Goal: Task Accomplishment & Management: Manage account settings

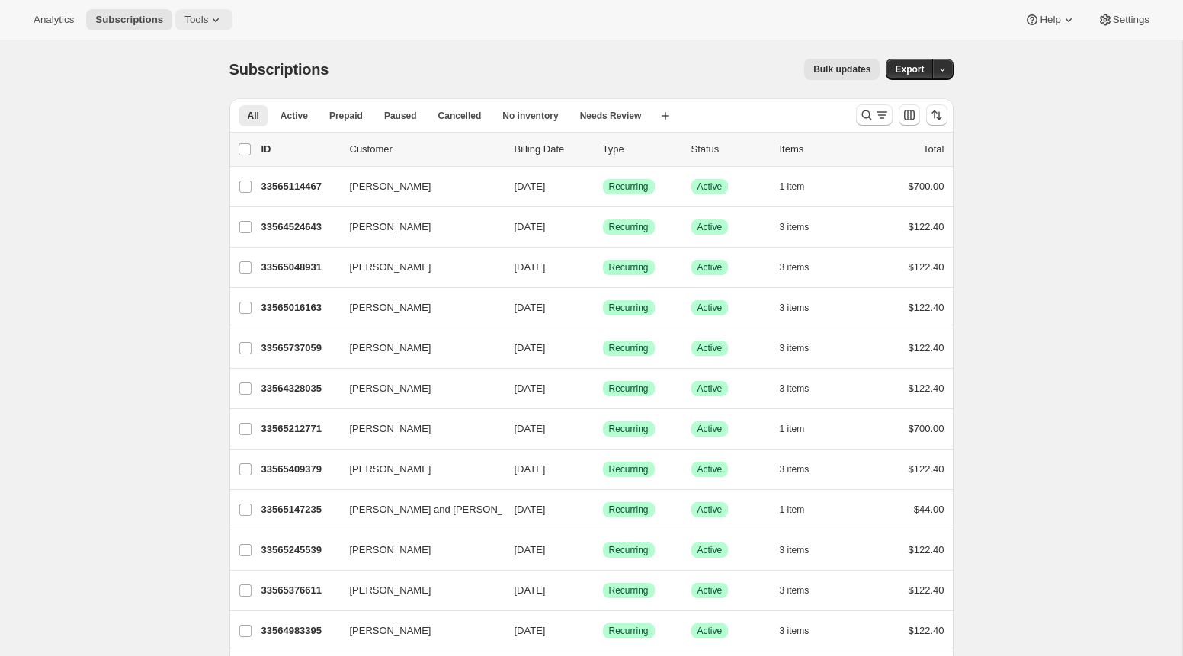
click at [212, 24] on icon at bounding box center [215, 19] width 15 height 15
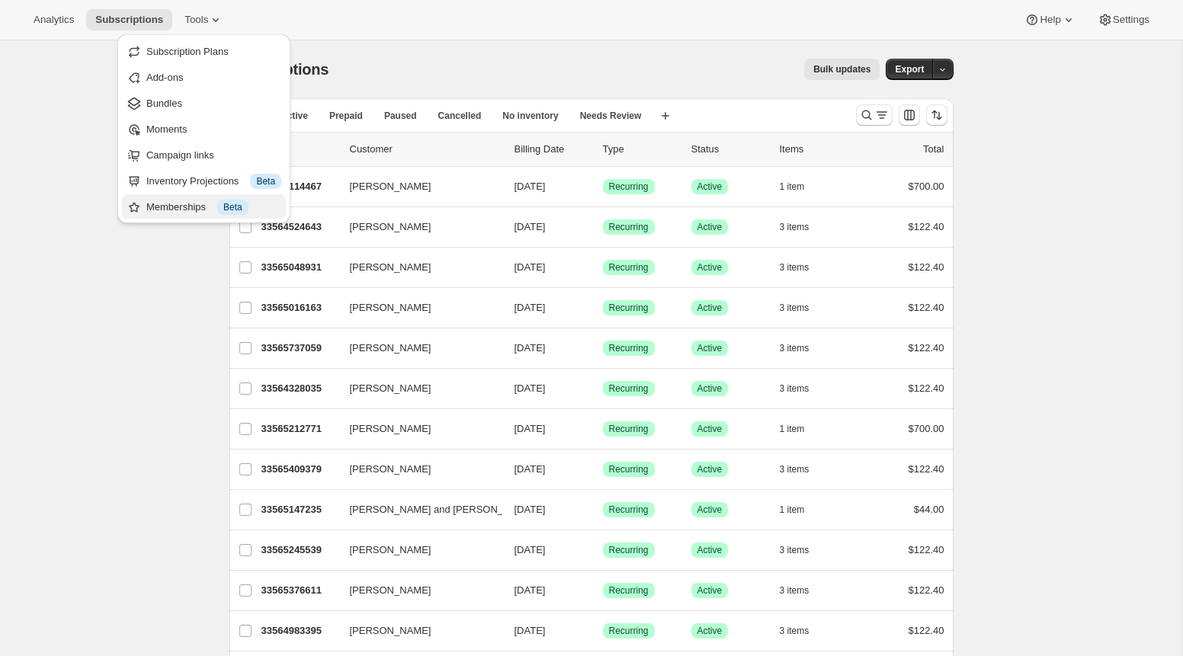
click at [206, 206] on div "Memberships Info Beta" at bounding box center [213, 207] width 135 height 15
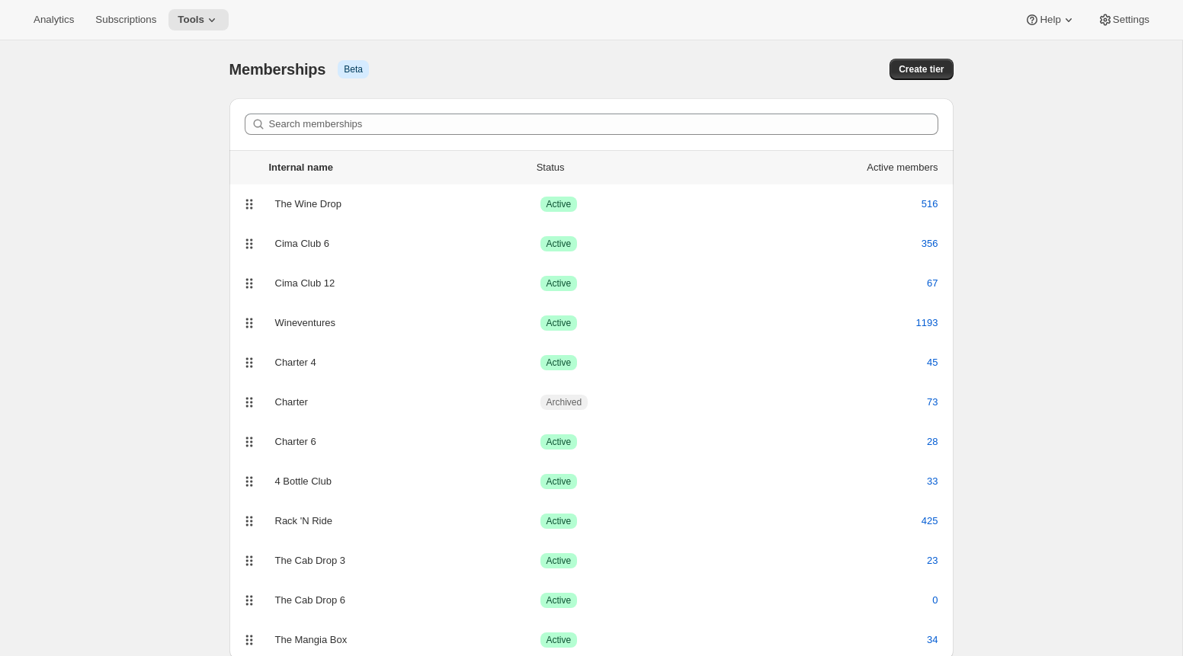
scroll to position [50, 0]
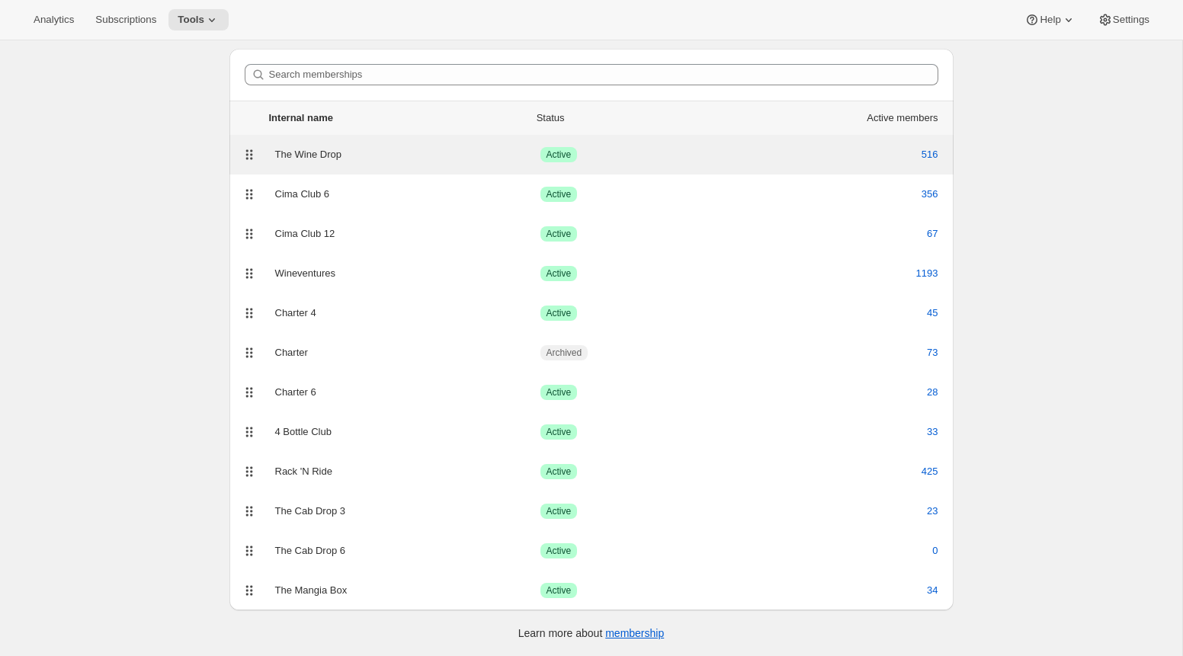
click at [328, 160] on div "The Wine Drop" at bounding box center [407, 154] width 265 height 15
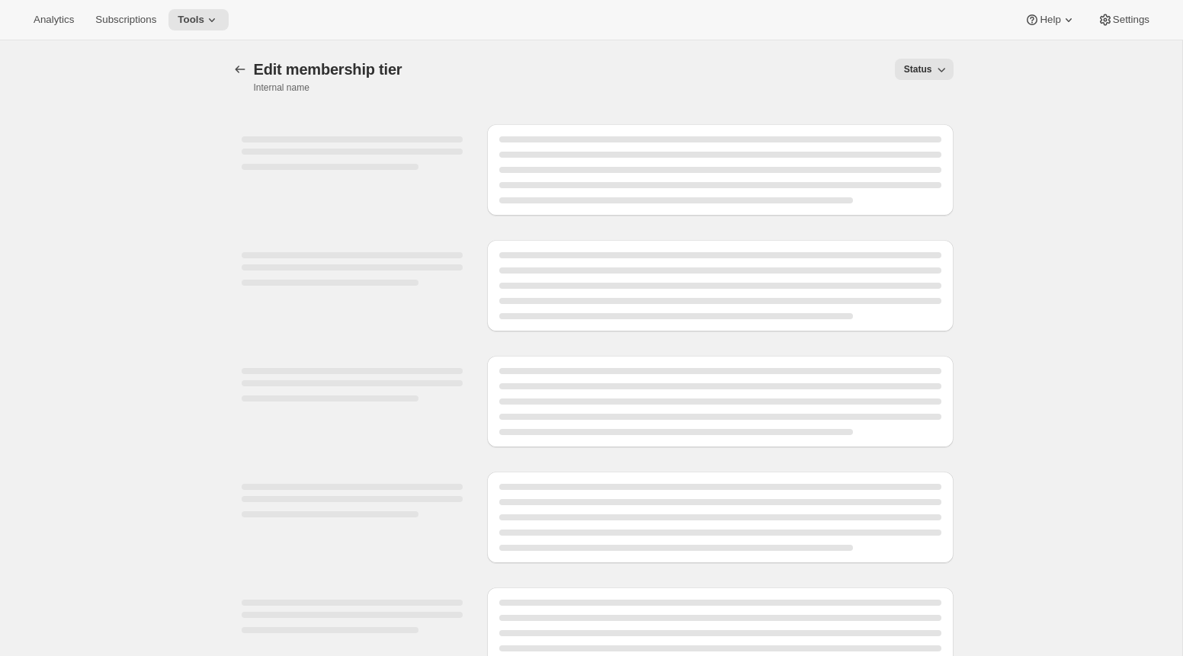
select select "variants"
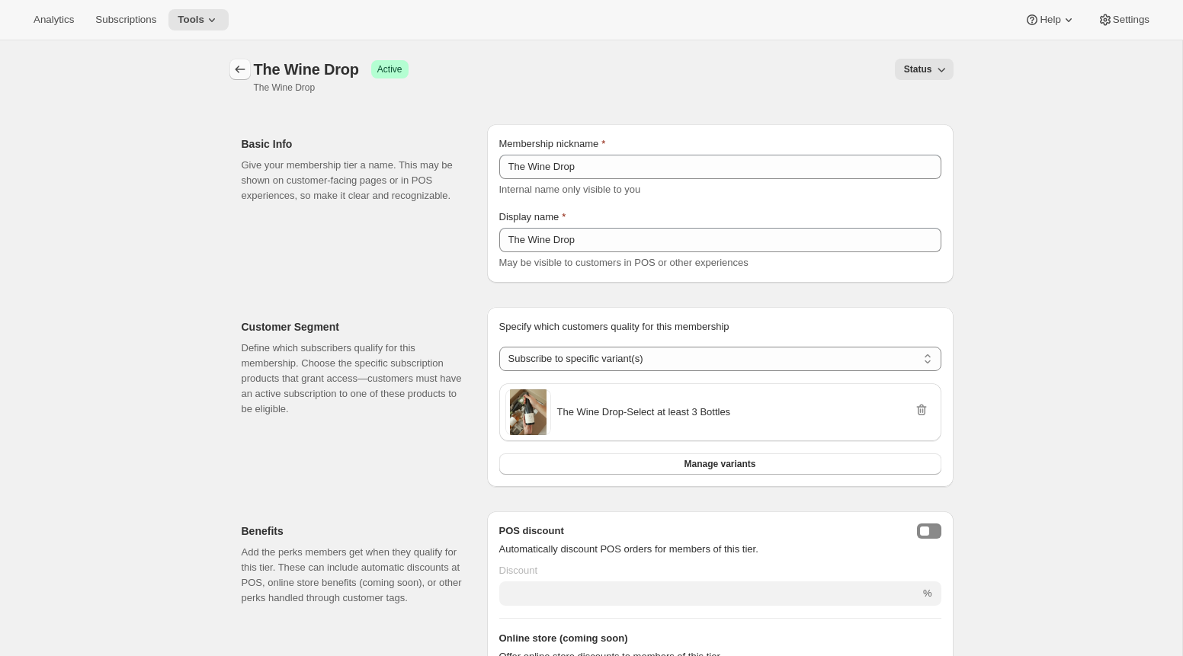
click at [239, 69] on icon "Memberships" at bounding box center [240, 70] width 10 height 8
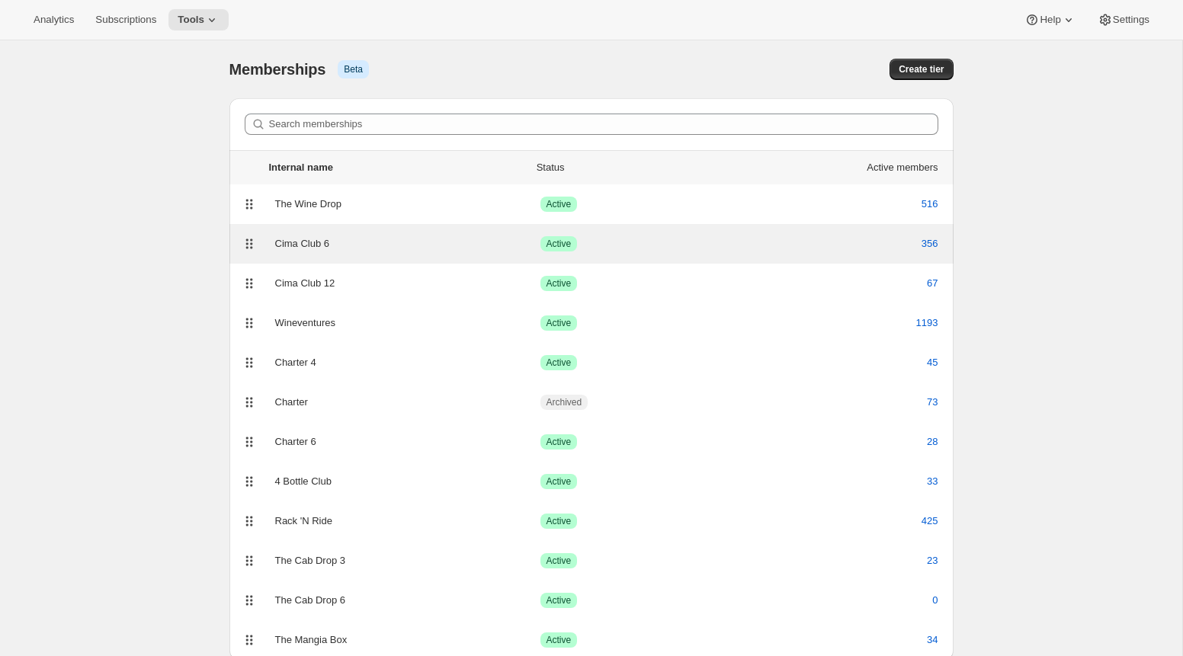
click at [305, 234] on div "Cima Club 6 Success Active 356" at bounding box center [592, 243] width 706 height 21
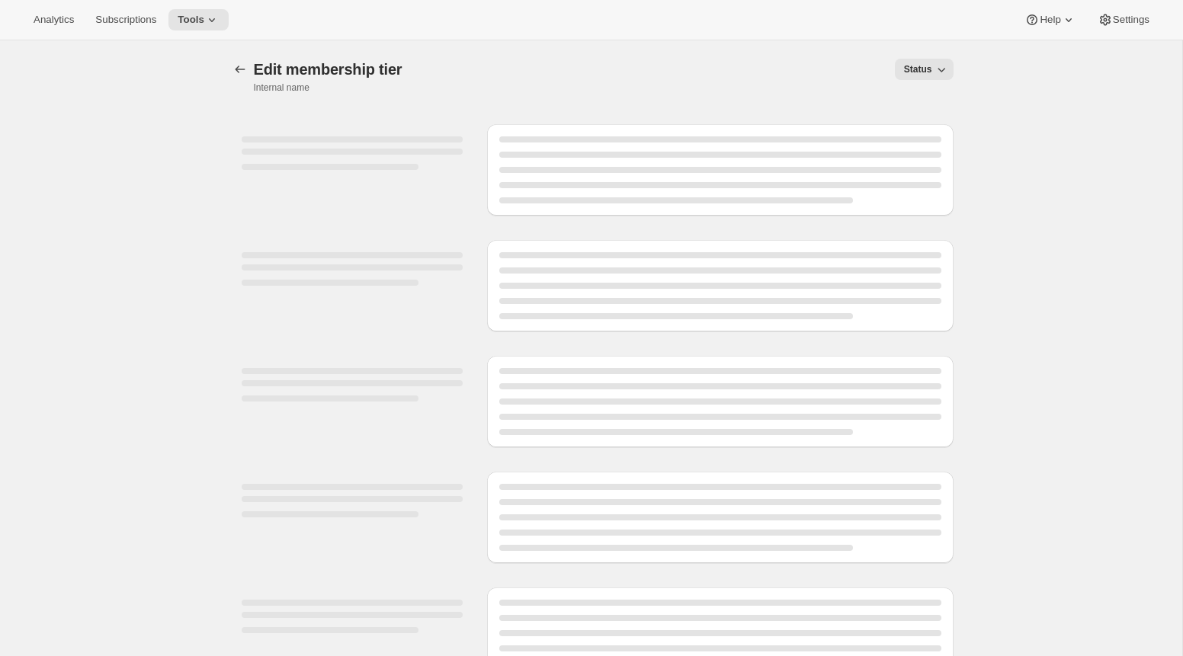
select select "variants"
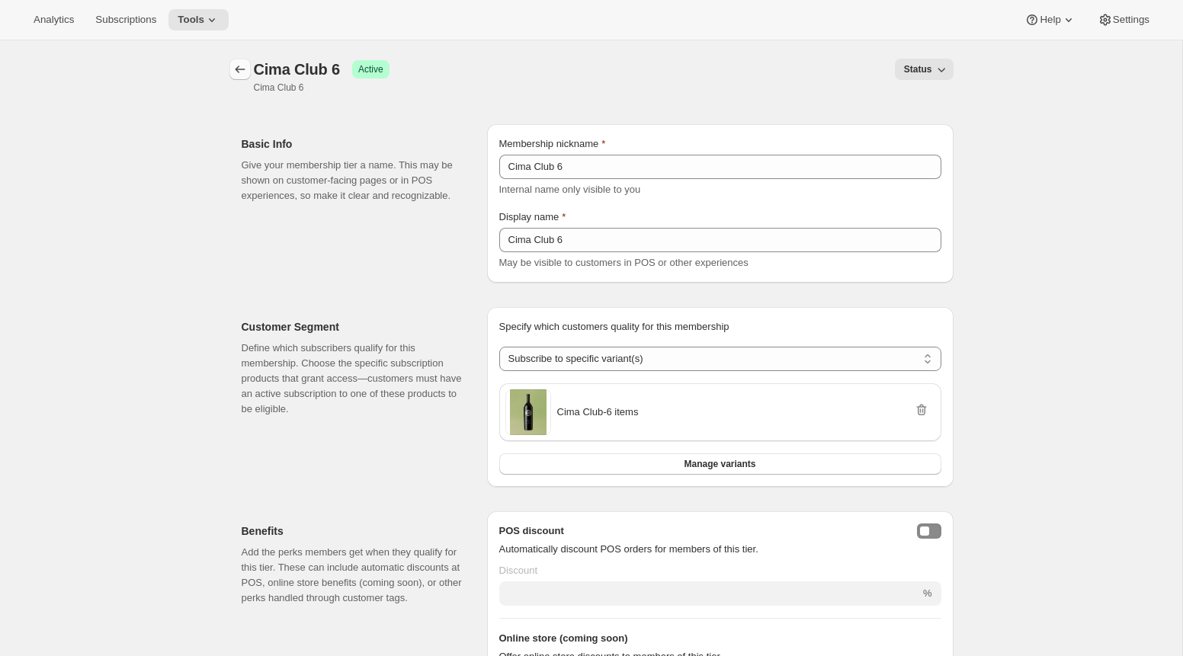
click at [236, 67] on icon "Memberships" at bounding box center [240, 70] width 10 height 8
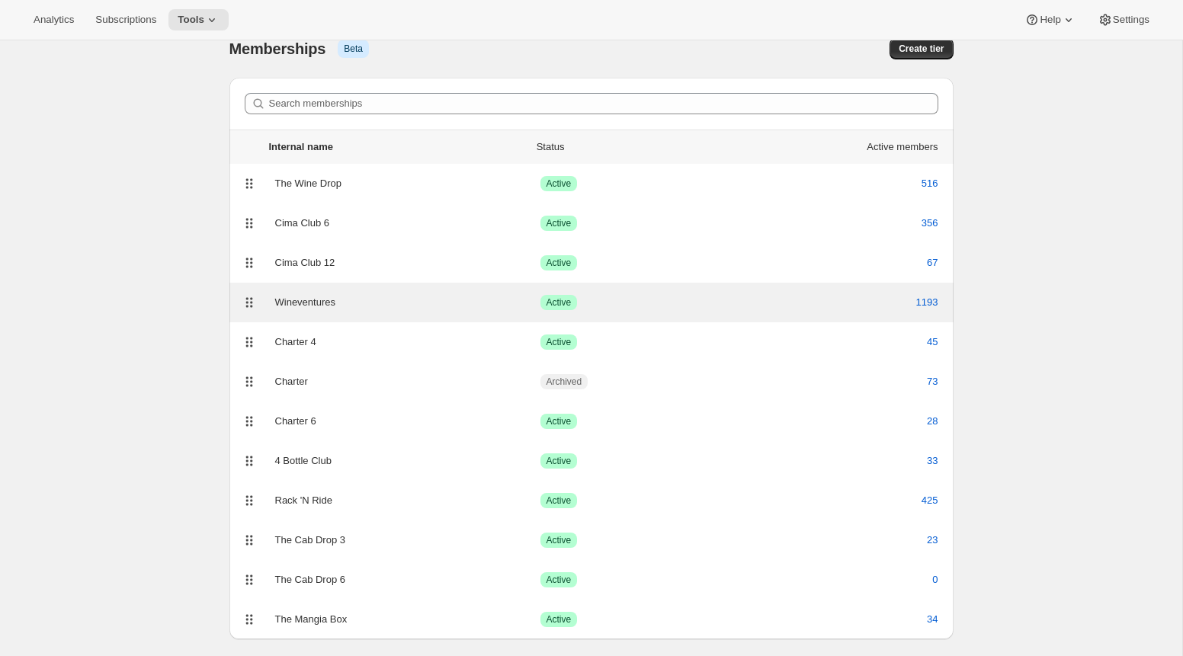
scroll to position [27, 0]
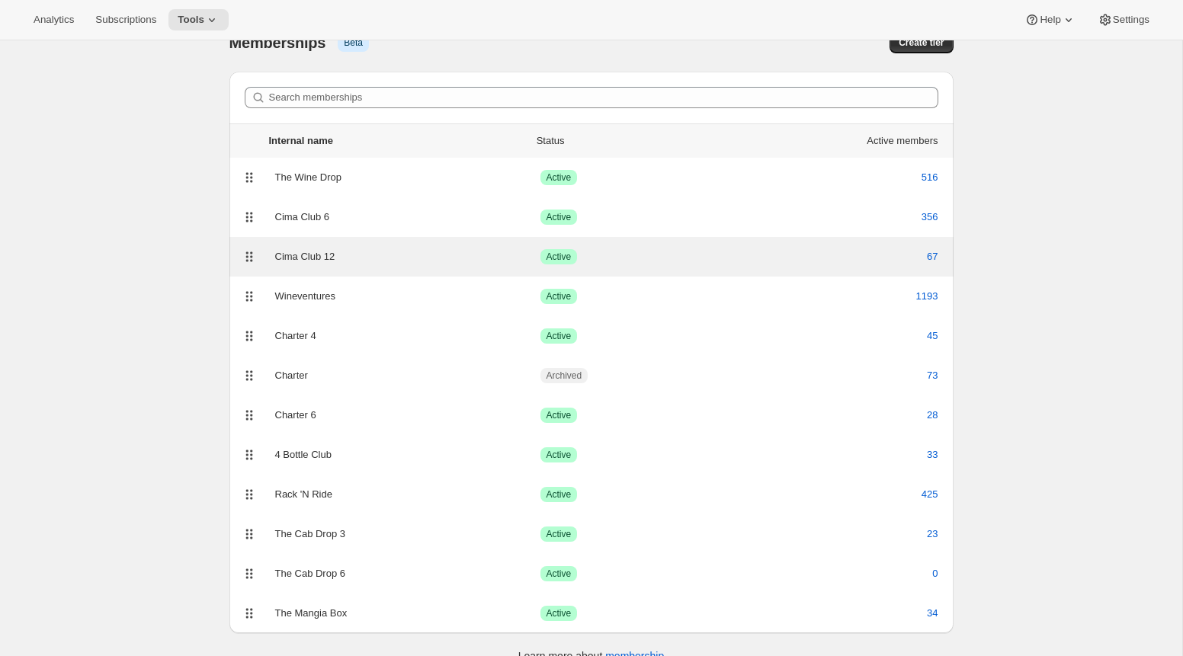
click at [325, 263] on div "Cima Club 12" at bounding box center [407, 256] width 265 height 15
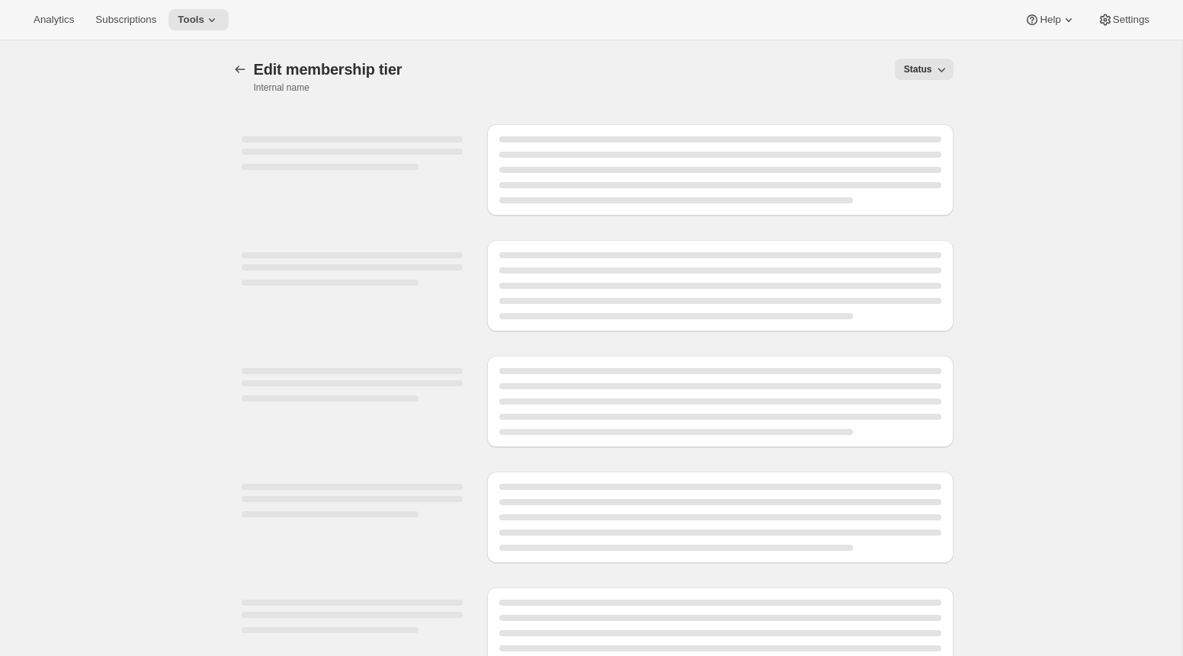
select select "variants"
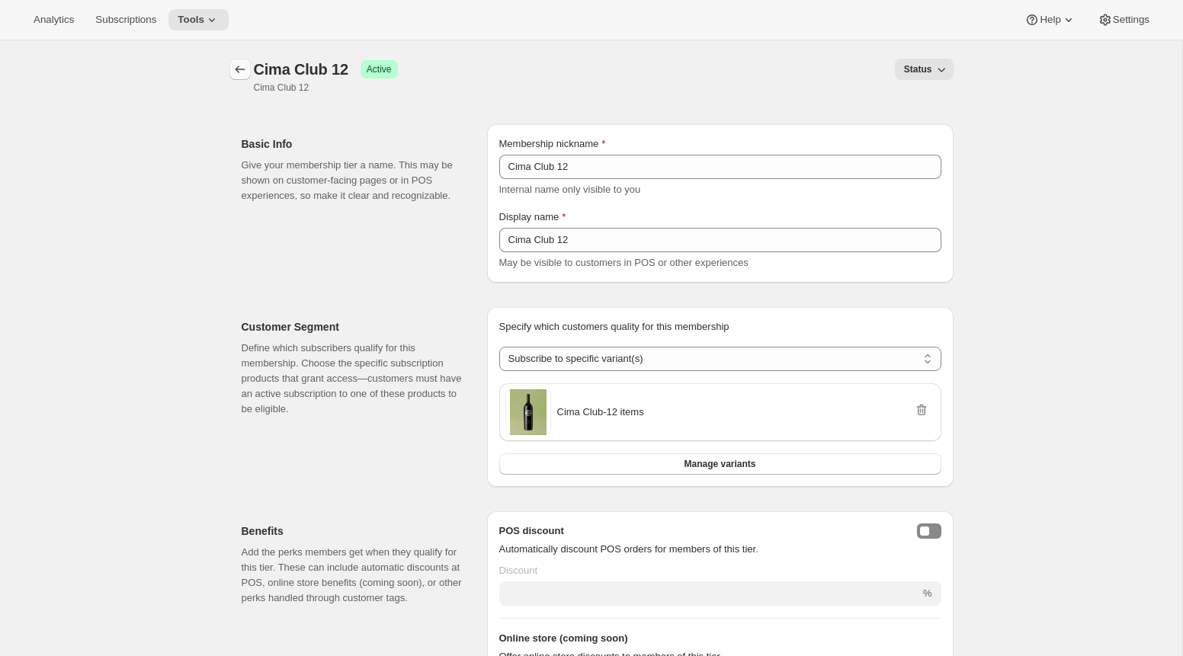
click at [236, 72] on icon "Memberships" at bounding box center [239, 69] width 15 height 15
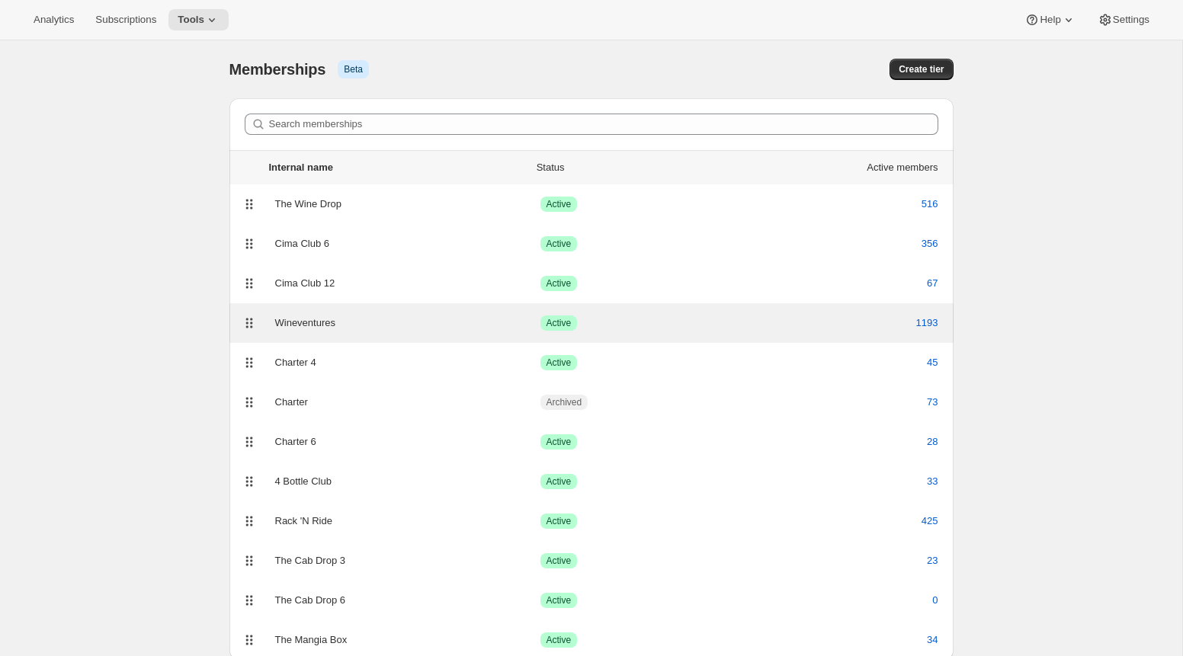
scroll to position [50, 0]
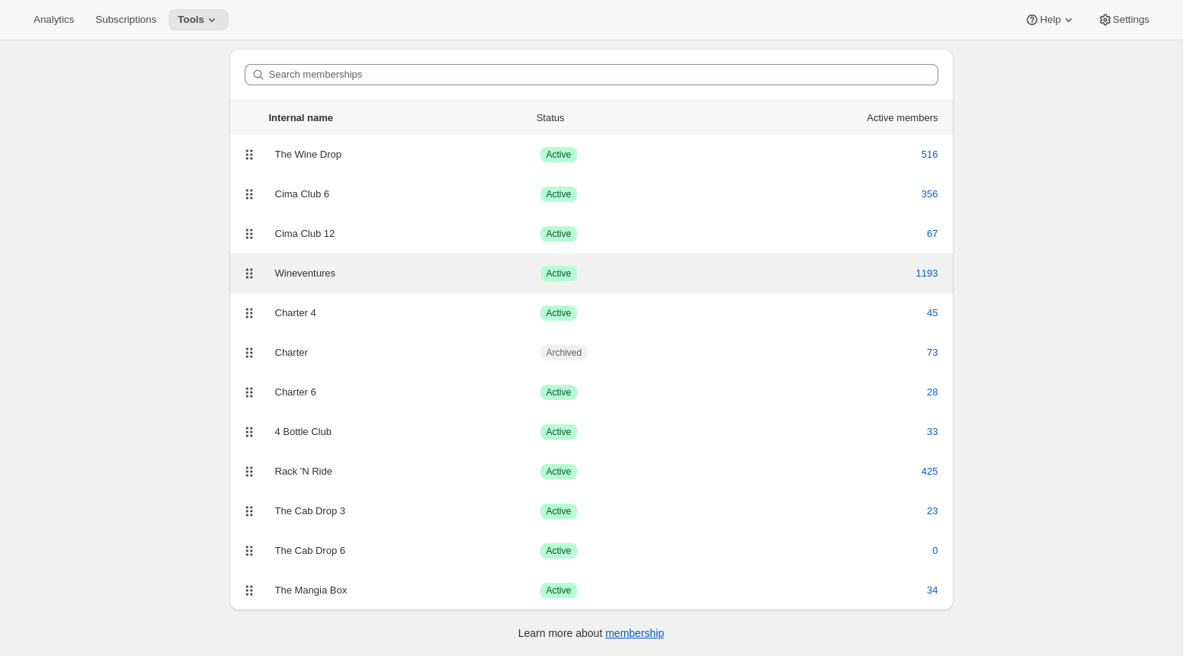
click at [335, 272] on div "Wineventures" at bounding box center [407, 273] width 265 height 15
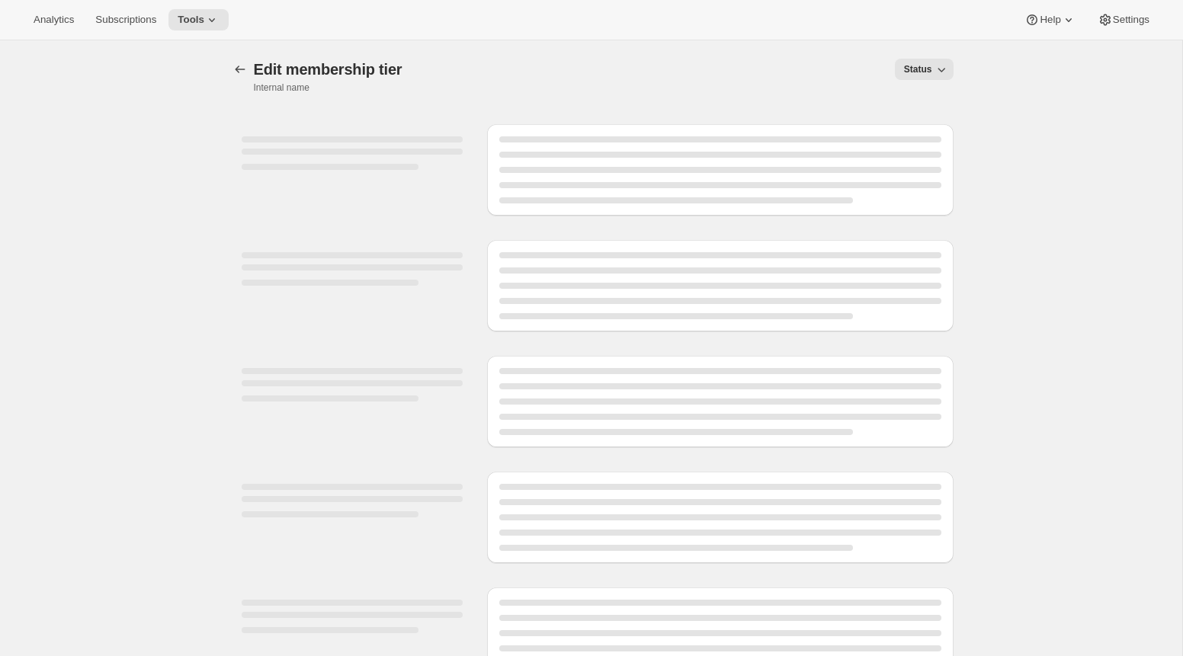
scroll to position [69, 0]
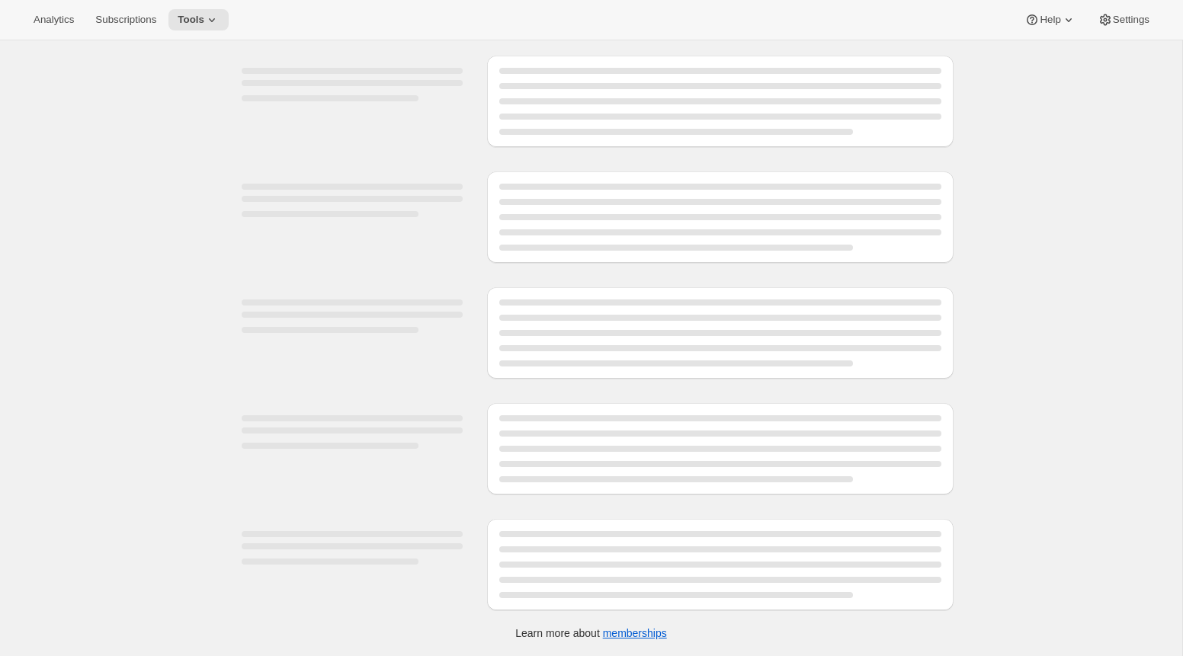
select select "variants"
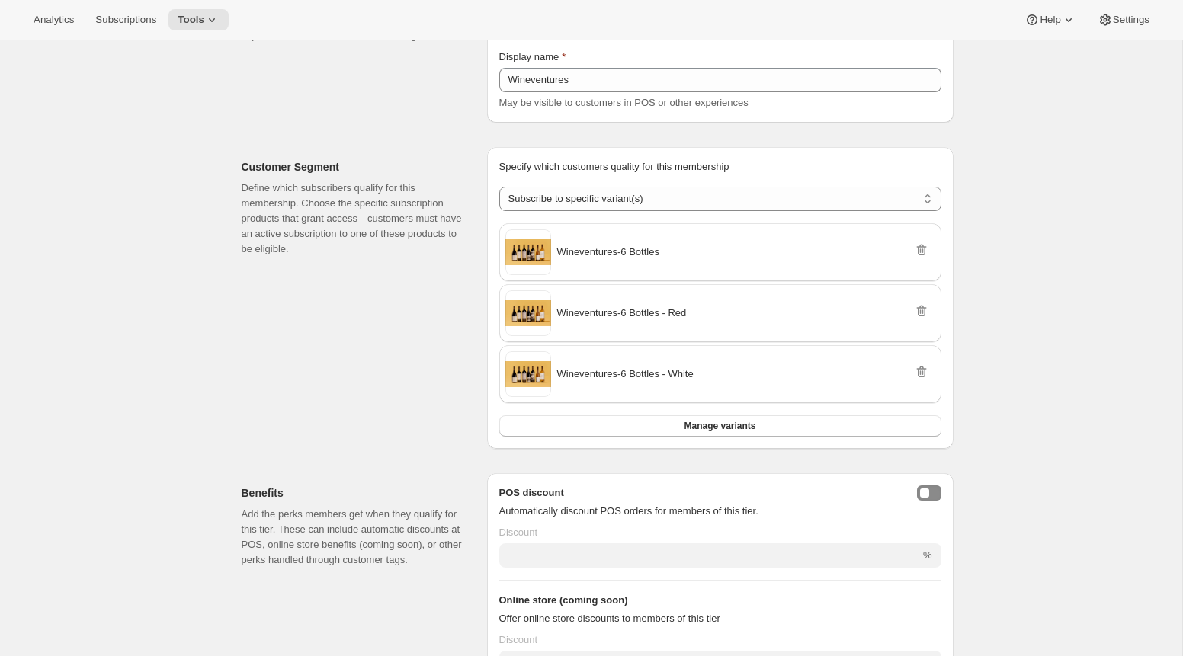
scroll to position [0, 0]
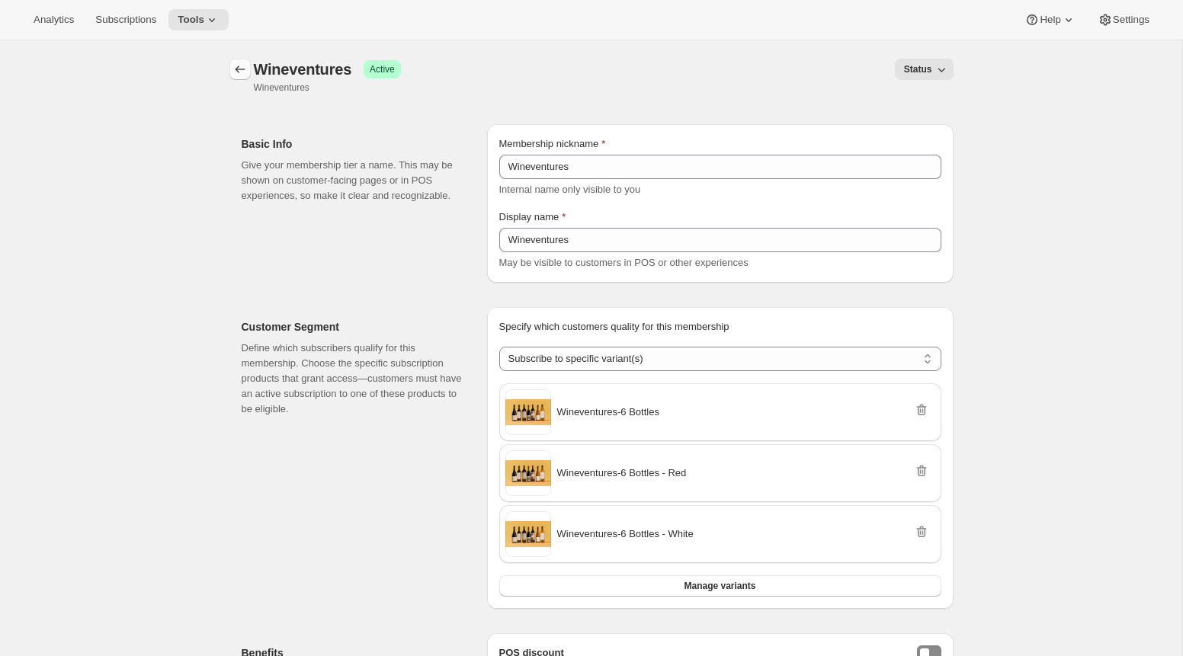
click at [242, 63] on icon "Memberships" at bounding box center [239, 69] width 15 height 15
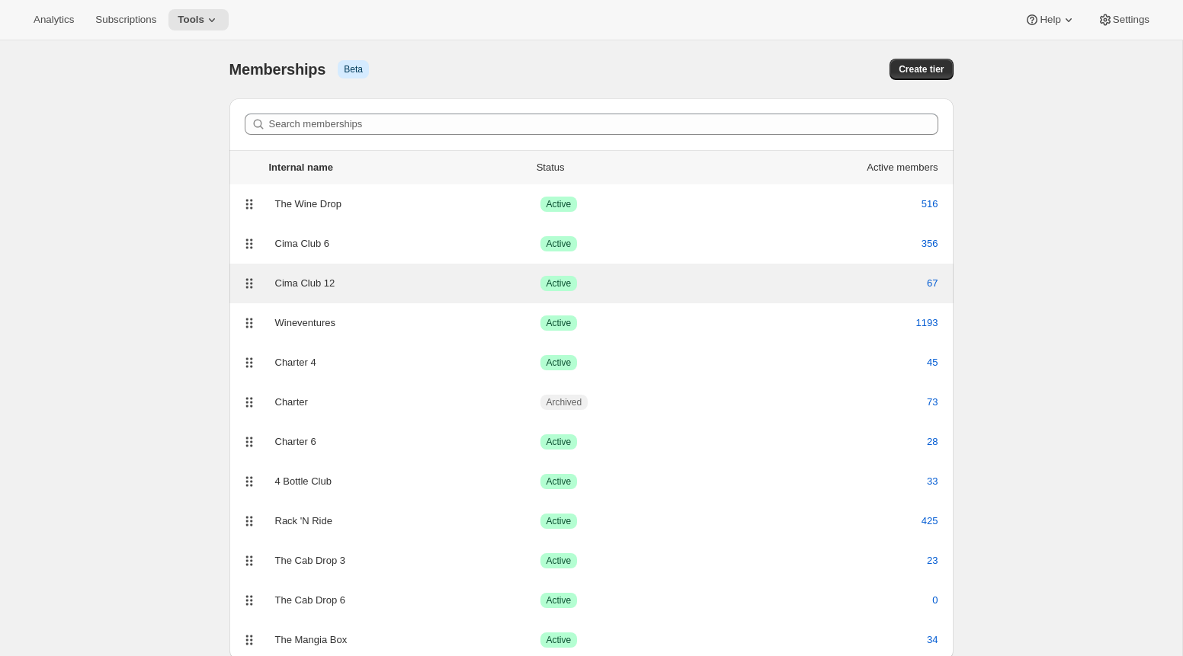
scroll to position [50, 0]
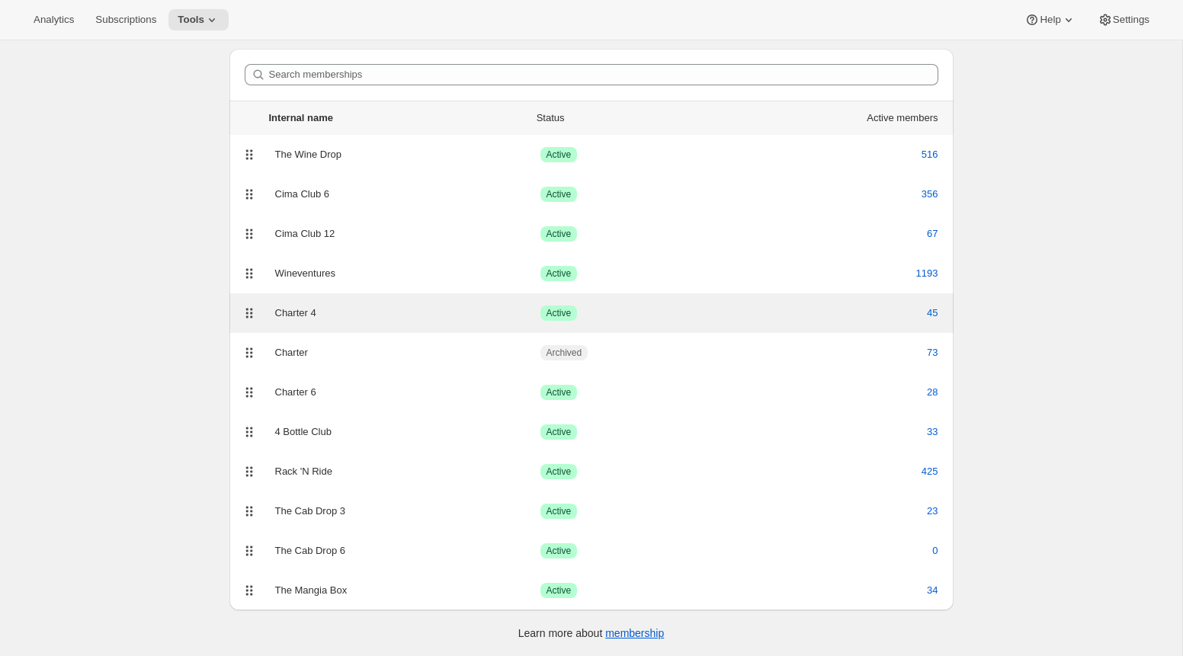
click at [336, 313] on div "Charter 4" at bounding box center [407, 313] width 265 height 15
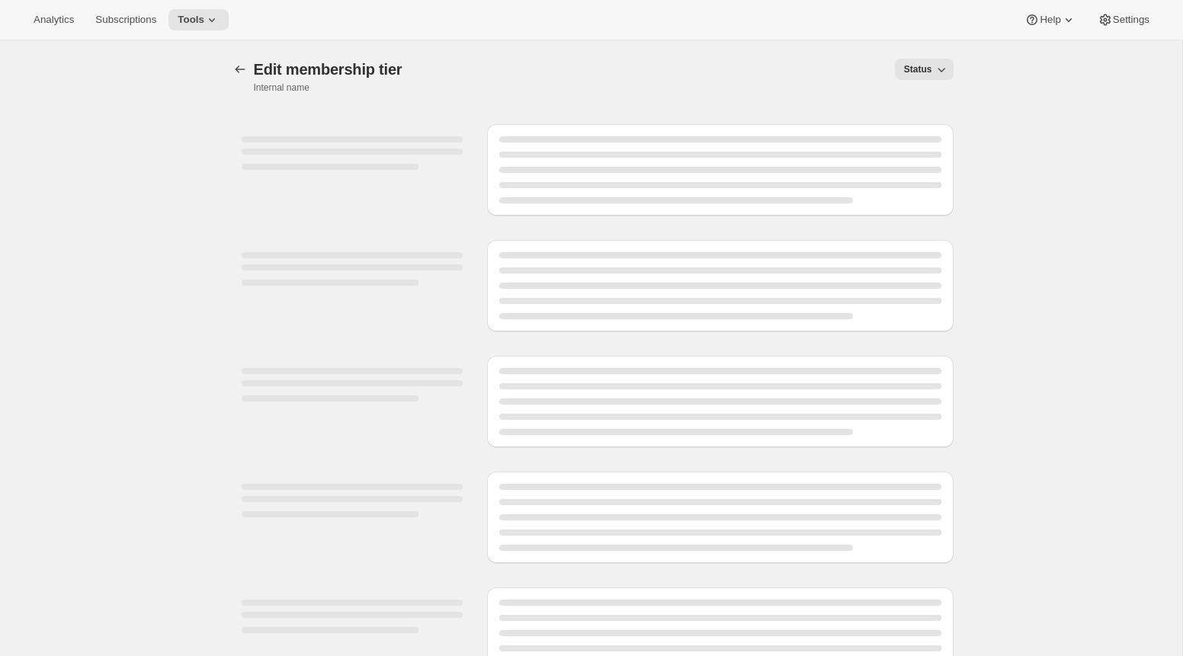
select select "variants"
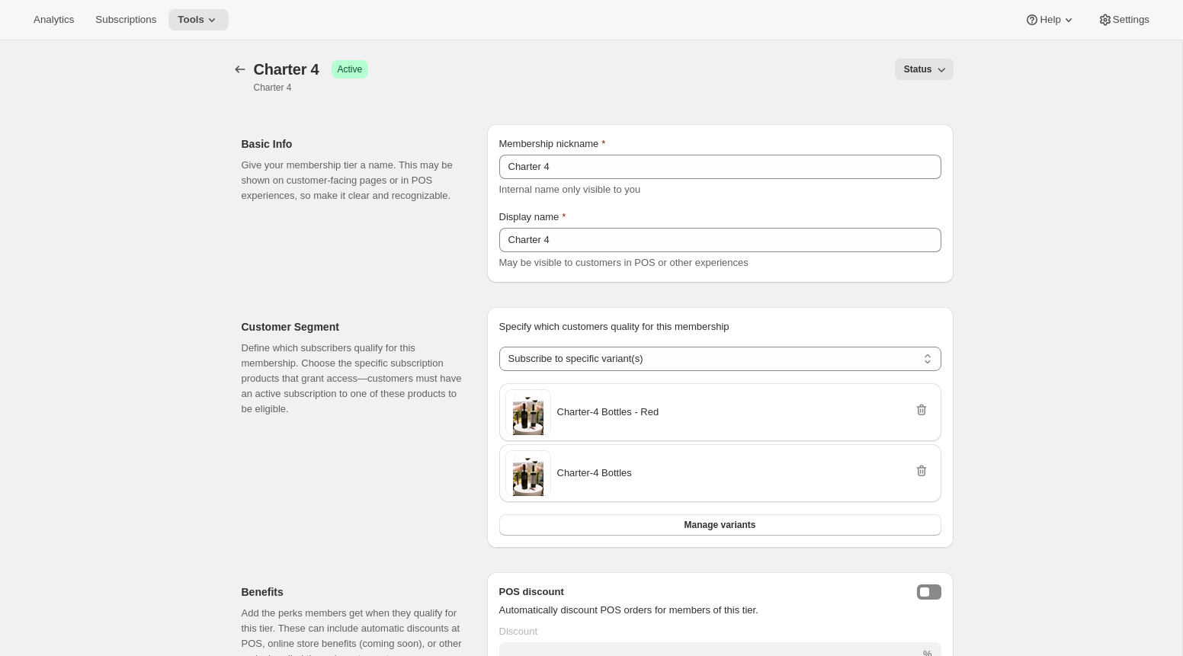
click at [235, 56] on div "[object Object]. This page is ready Charter 4 Success Active Charter 4 Status M…" at bounding box center [591, 76] width 724 height 72
click at [236, 69] on icon "Memberships" at bounding box center [240, 70] width 10 height 8
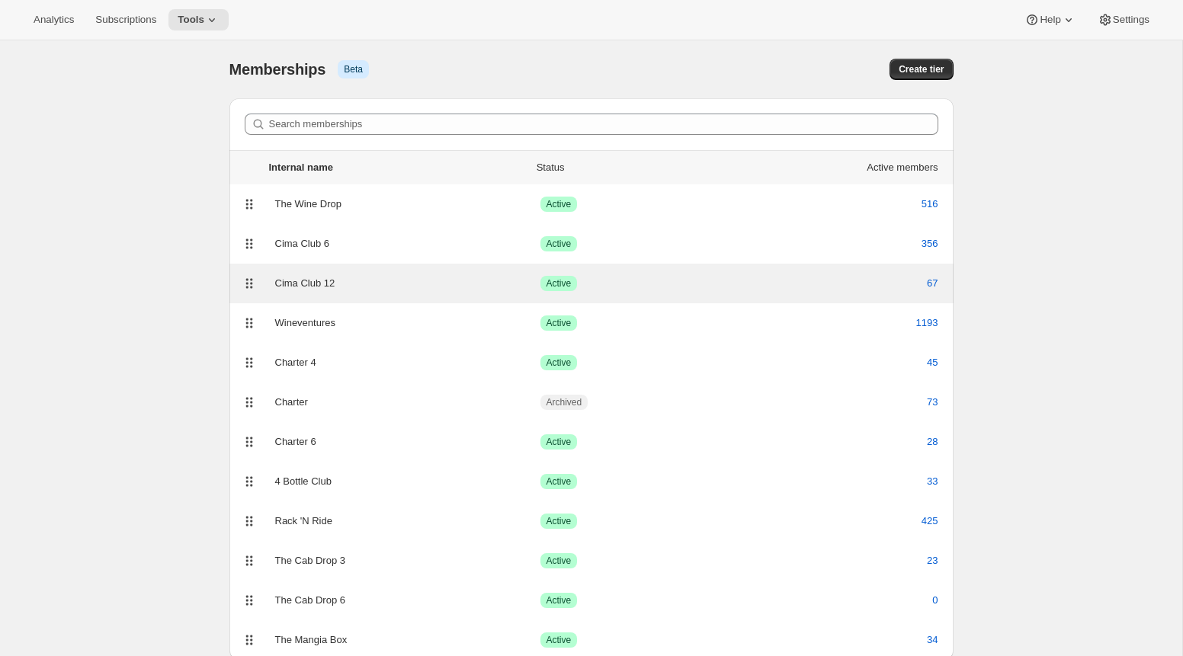
scroll to position [50, 0]
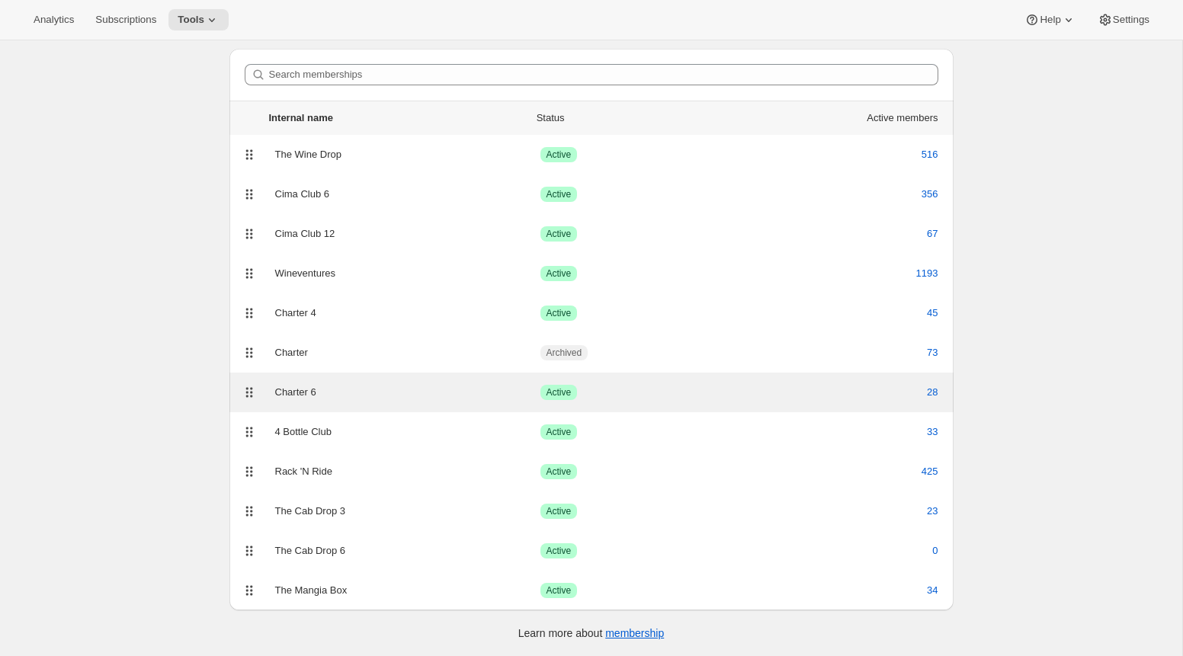
click at [332, 393] on div "Charter 6" at bounding box center [407, 392] width 265 height 15
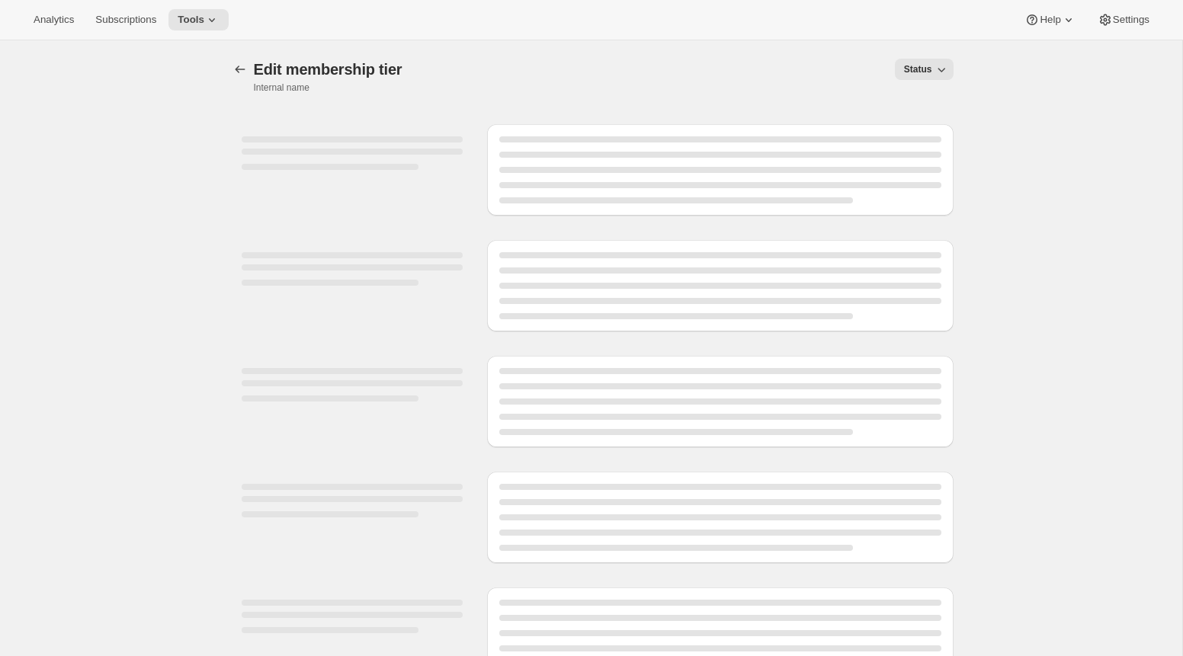
select select "variants"
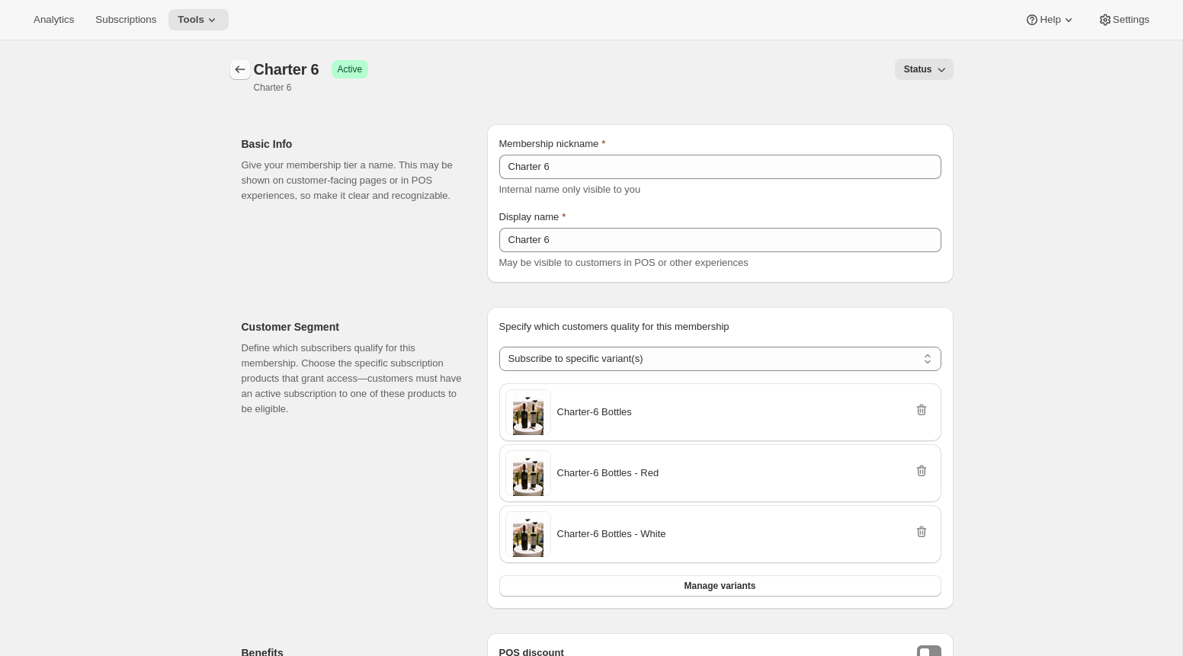
click at [246, 65] on icon "Memberships" at bounding box center [239, 69] width 15 height 15
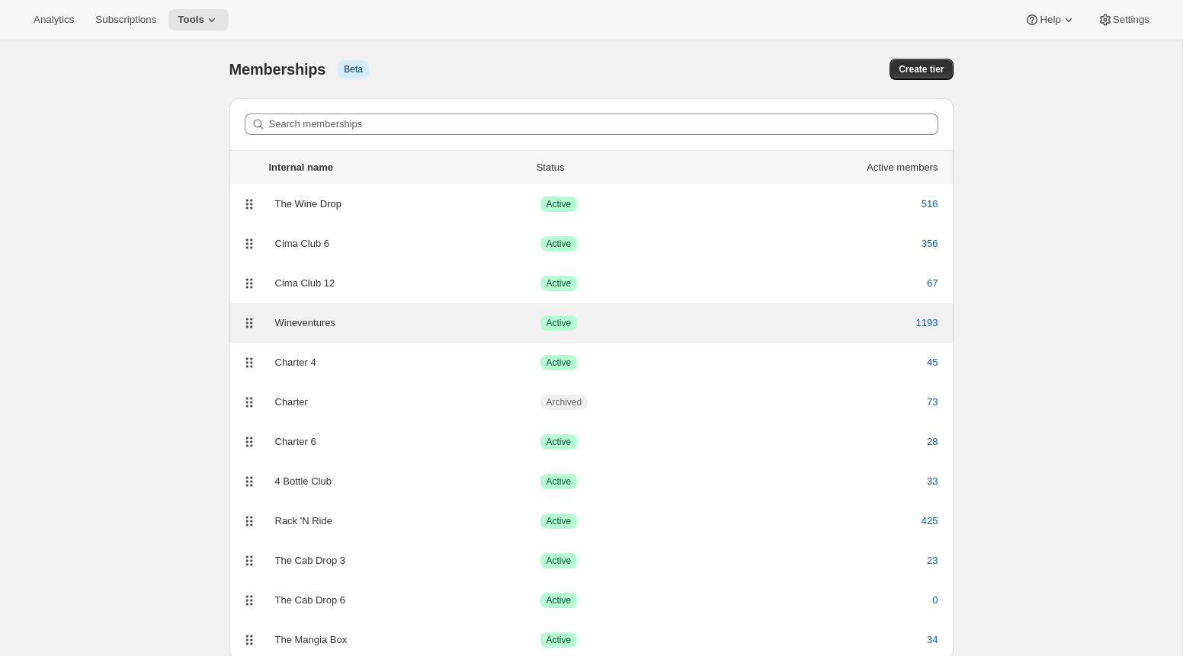
scroll to position [50, 0]
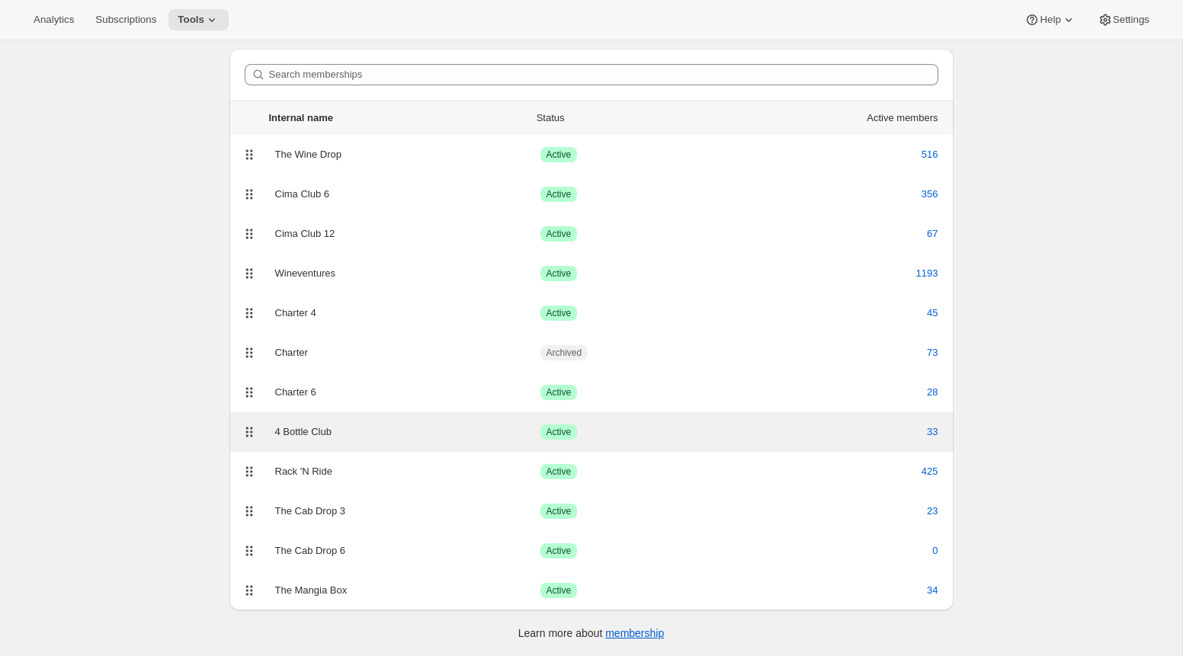
click at [325, 434] on div "4 Bottle Club" at bounding box center [407, 431] width 265 height 15
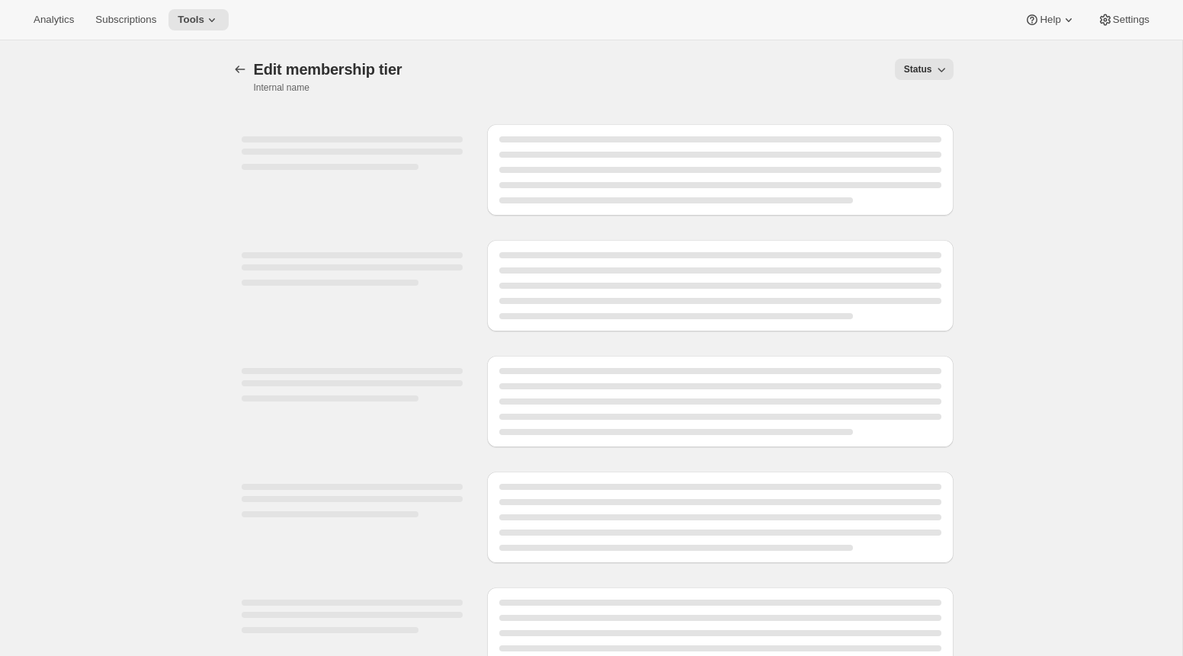
select select "variants"
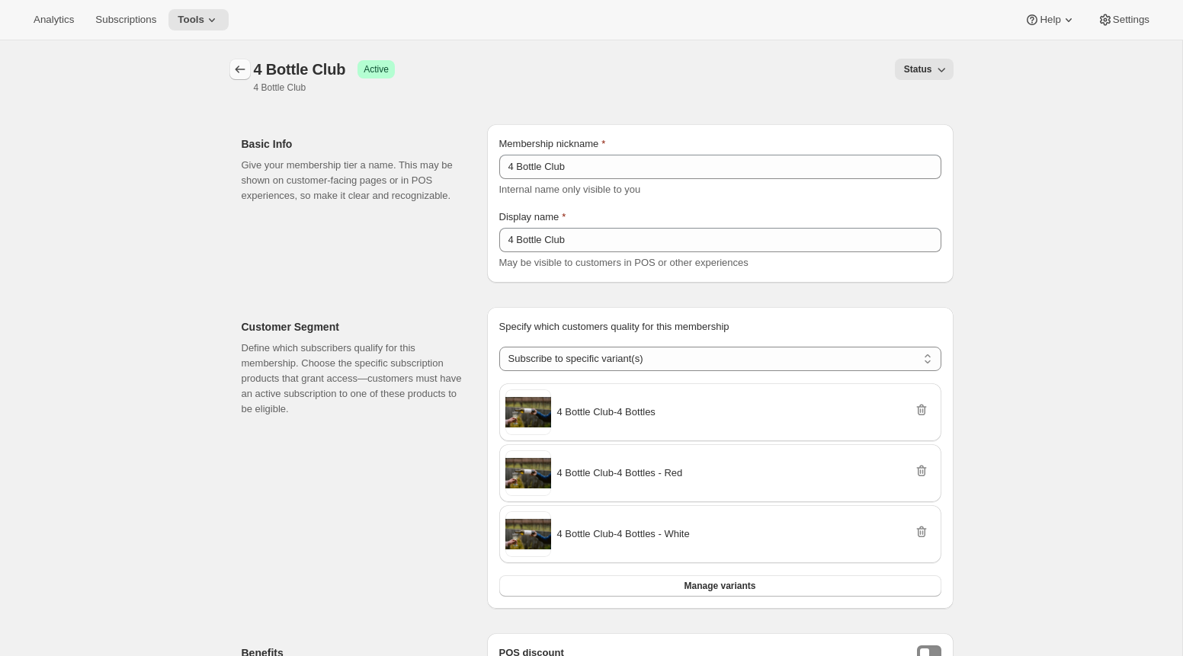
click at [235, 71] on icon "Memberships" at bounding box center [239, 69] width 15 height 15
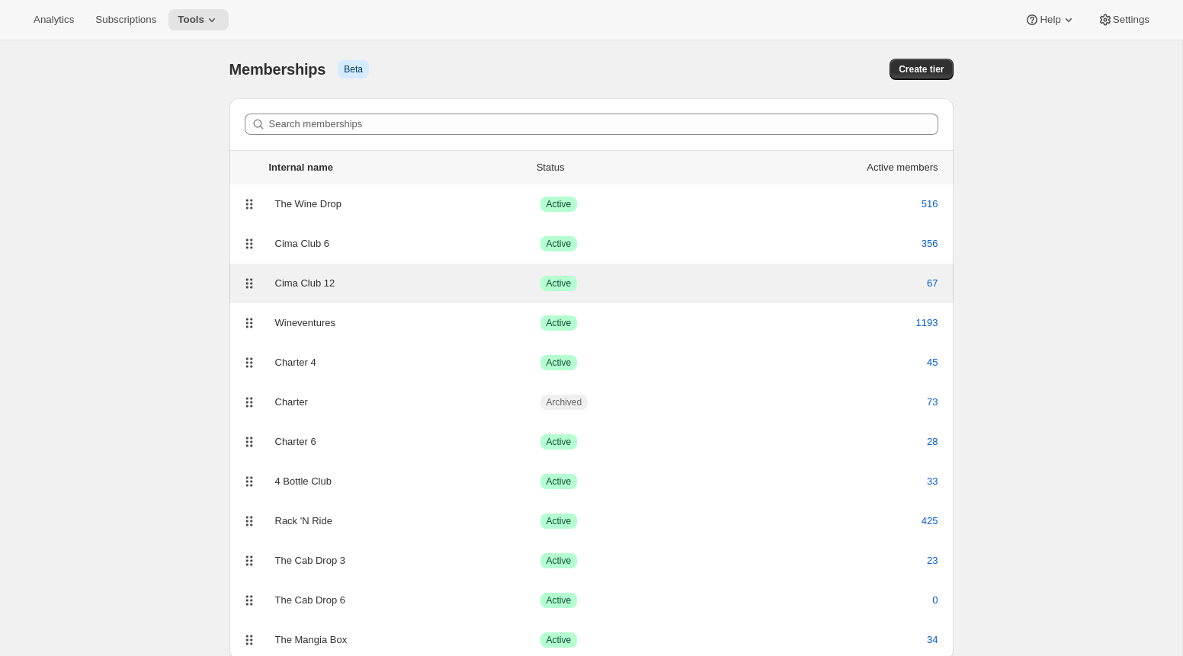
scroll to position [50, 0]
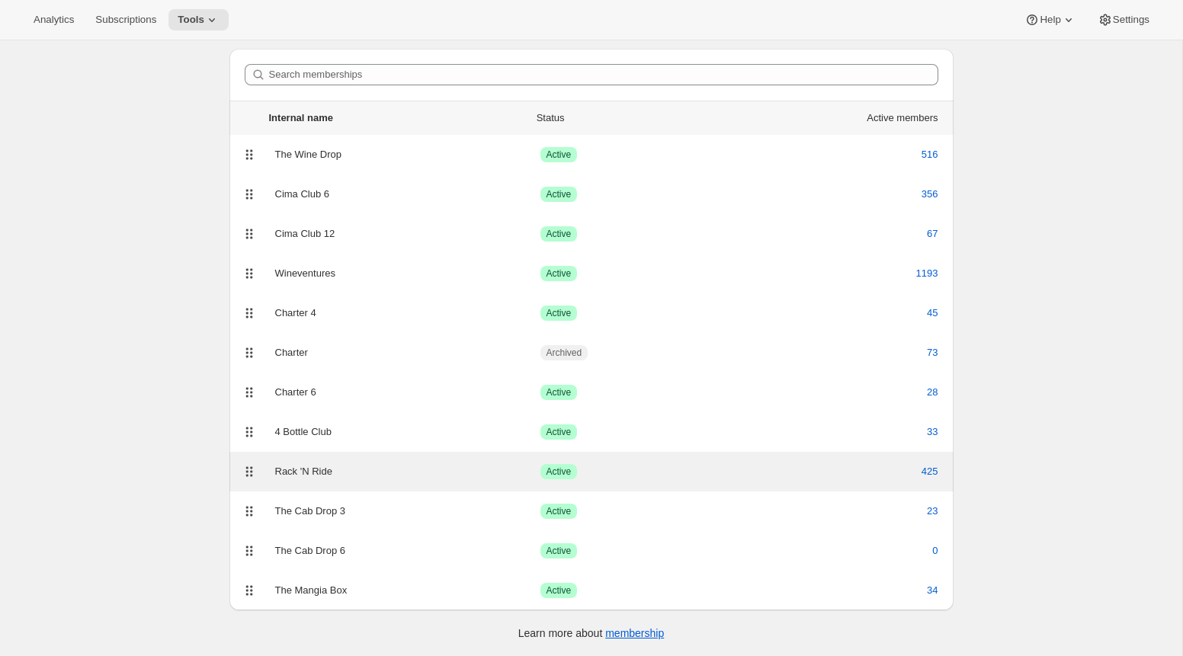
click at [347, 464] on div "Rack 'N Ride" at bounding box center [407, 471] width 265 height 15
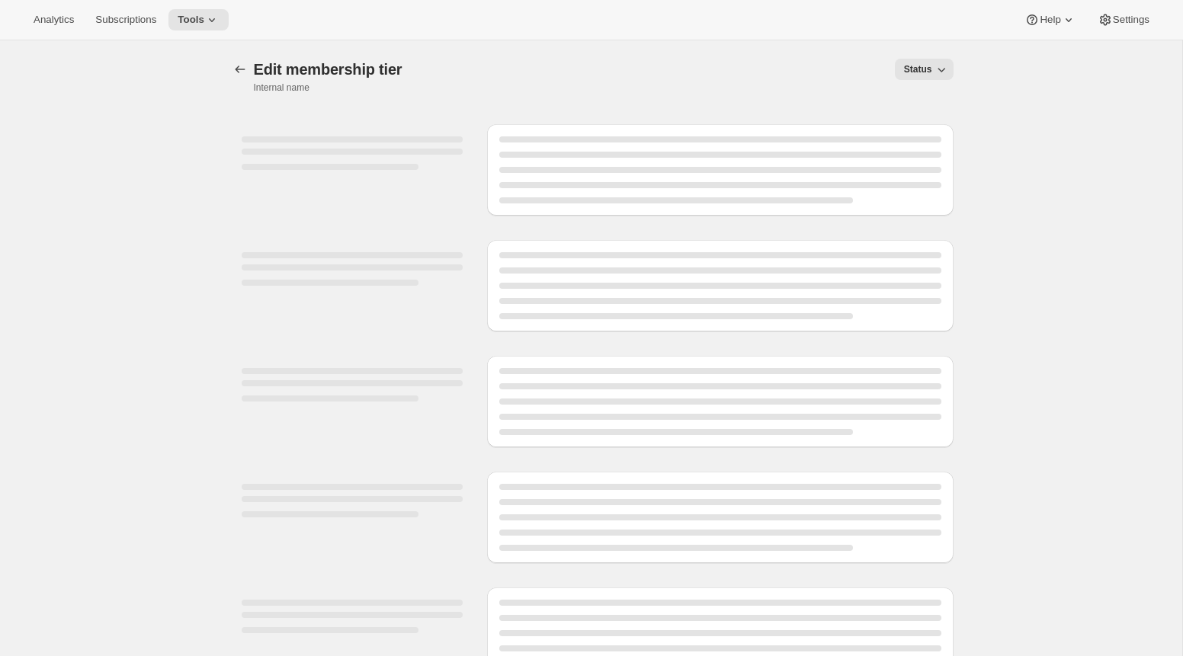
select select "variants"
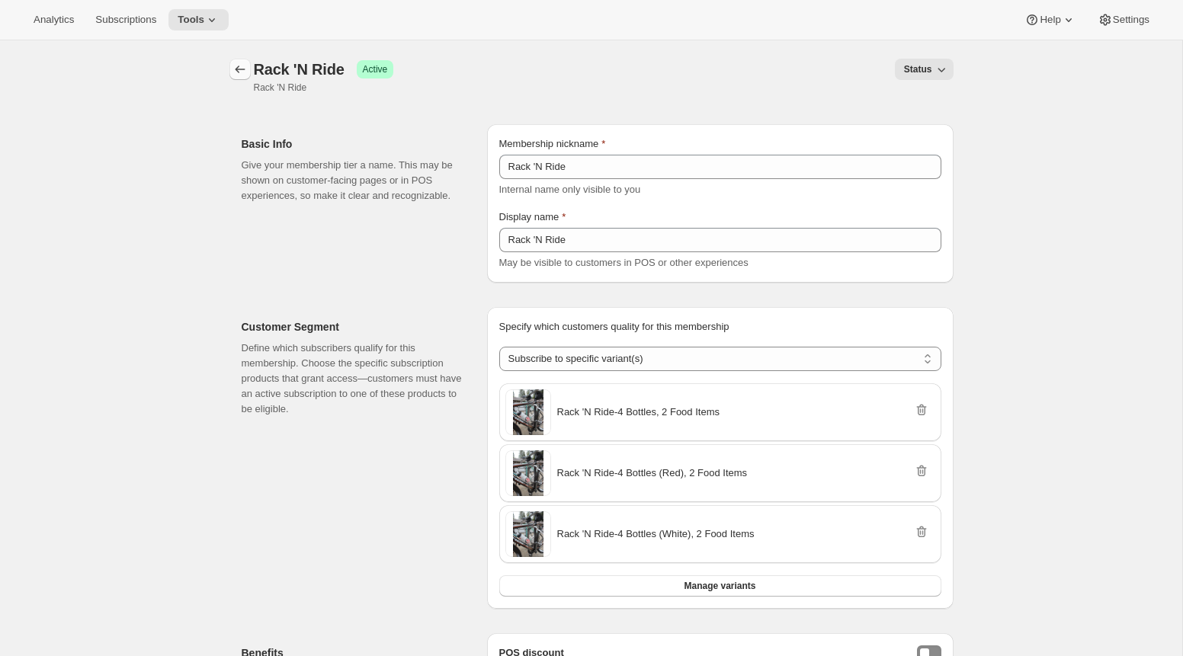
click at [242, 64] on icon "Memberships" at bounding box center [239, 69] width 15 height 15
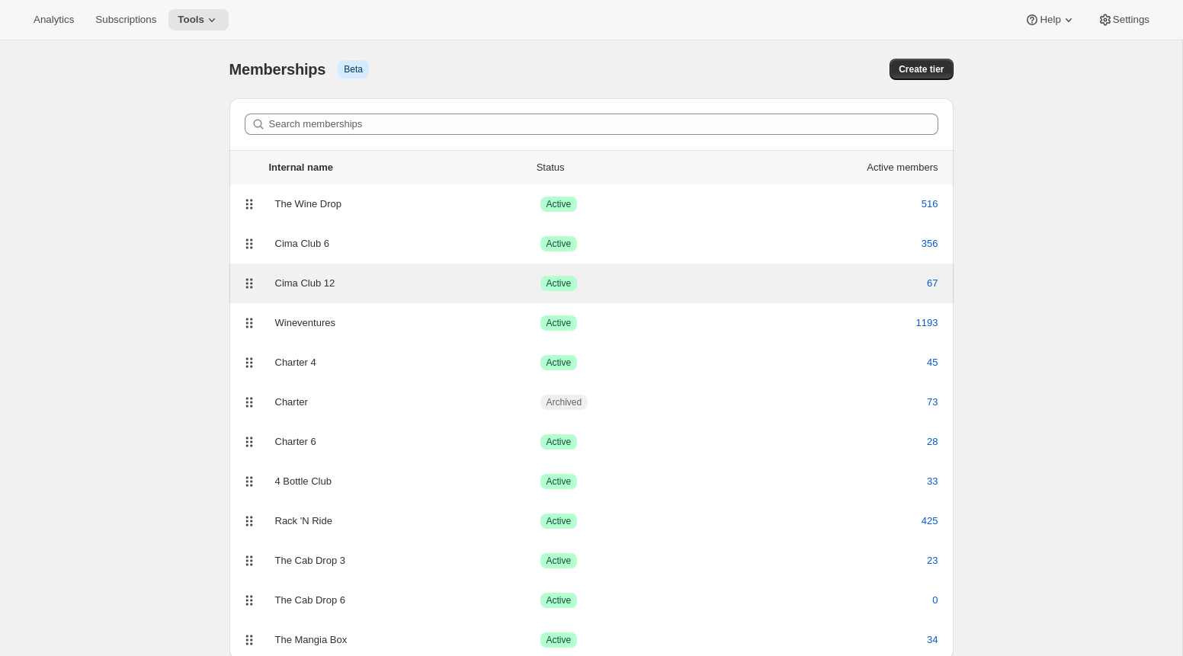
scroll to position [50, 0]
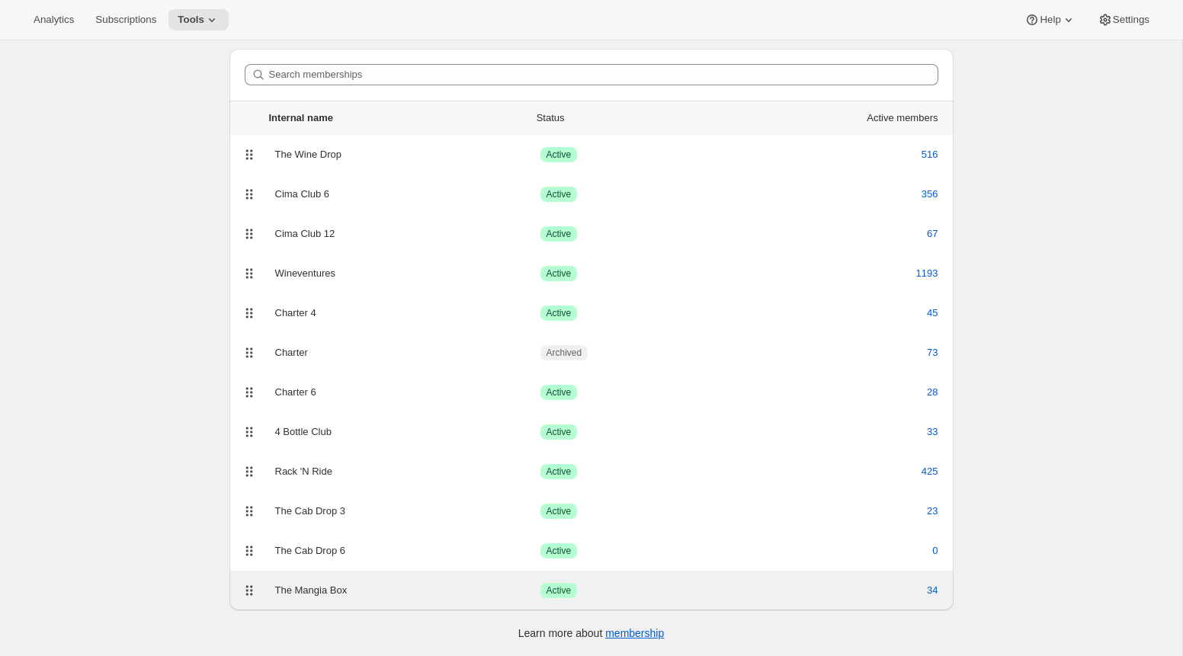
click at [314, 595] on div "The Mangia Box" at bounding box center [407, 590] width 265 height 15
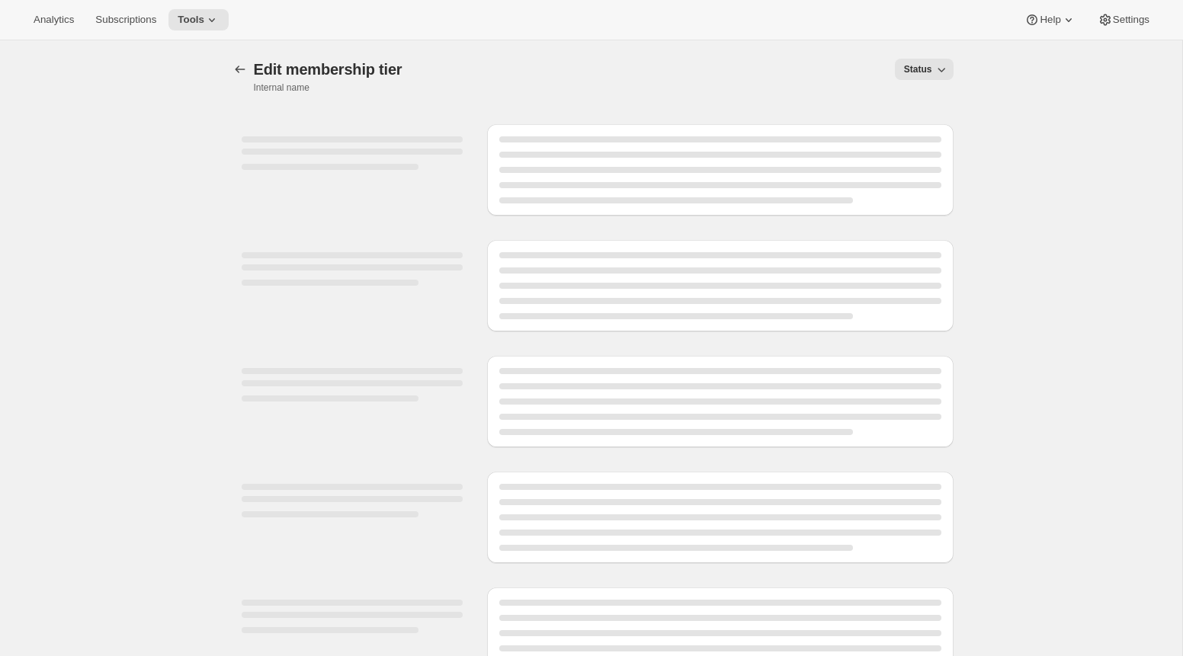
select select "variants"
select select "products"
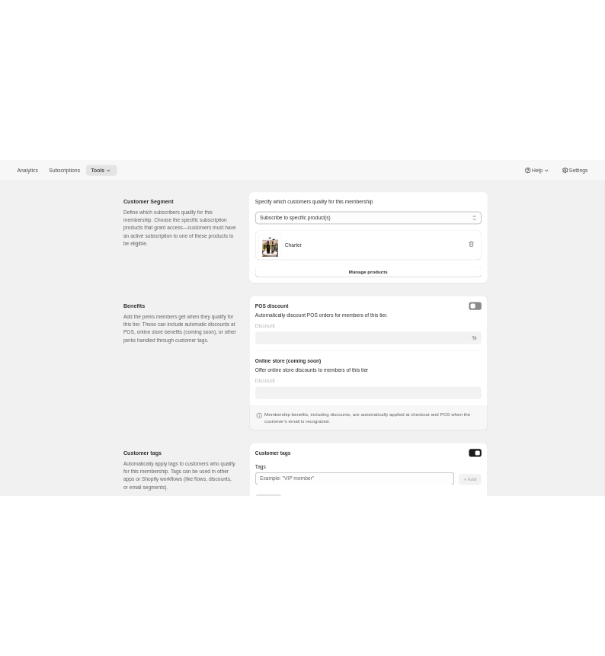
scroll to position [356, 0]
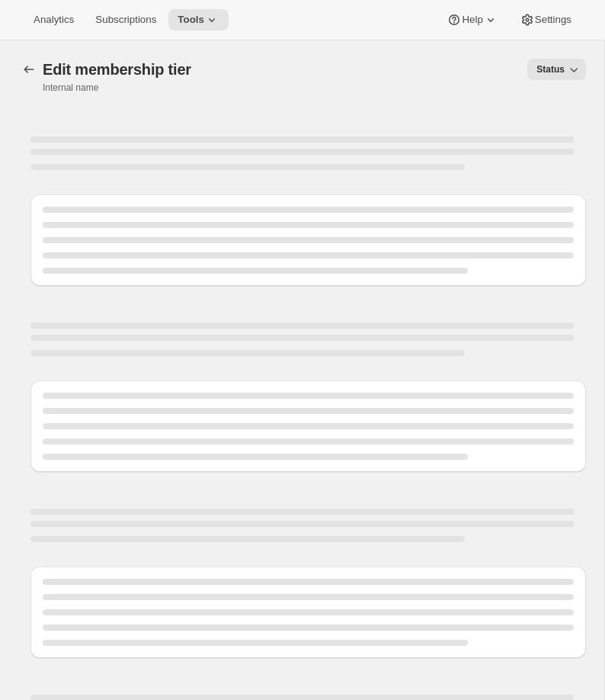
select select "products"
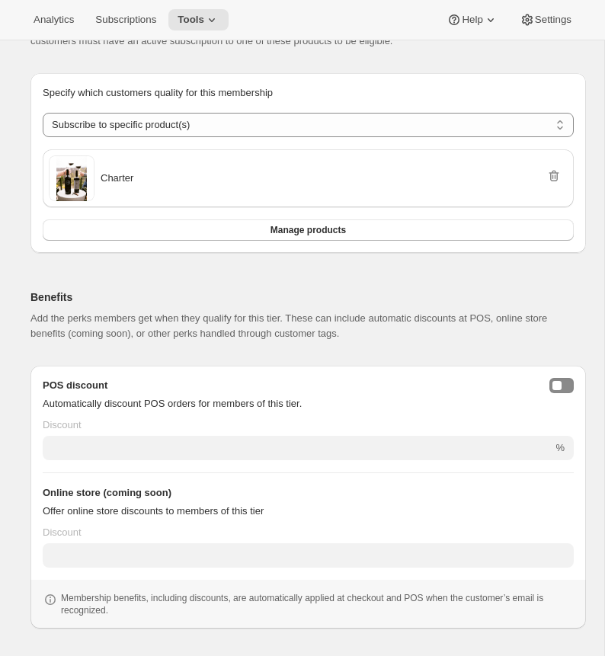
scroll to position [554, 0]
